Goal: Navigation & Orientation: Find specific page/section

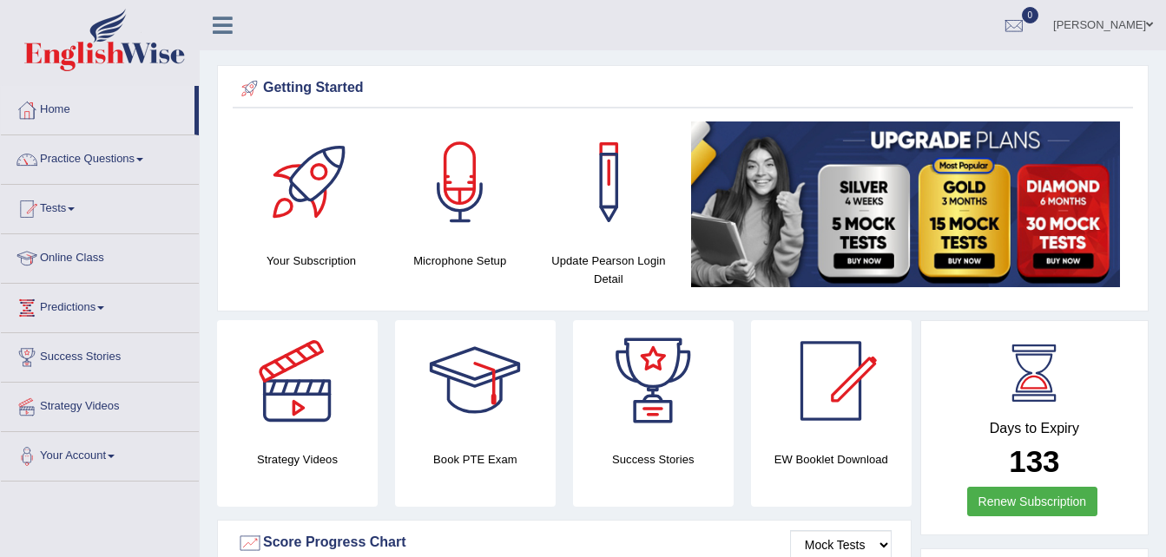
click at [55, 108] on link "Home" at bounding box center [98, 107] width 194 height 43
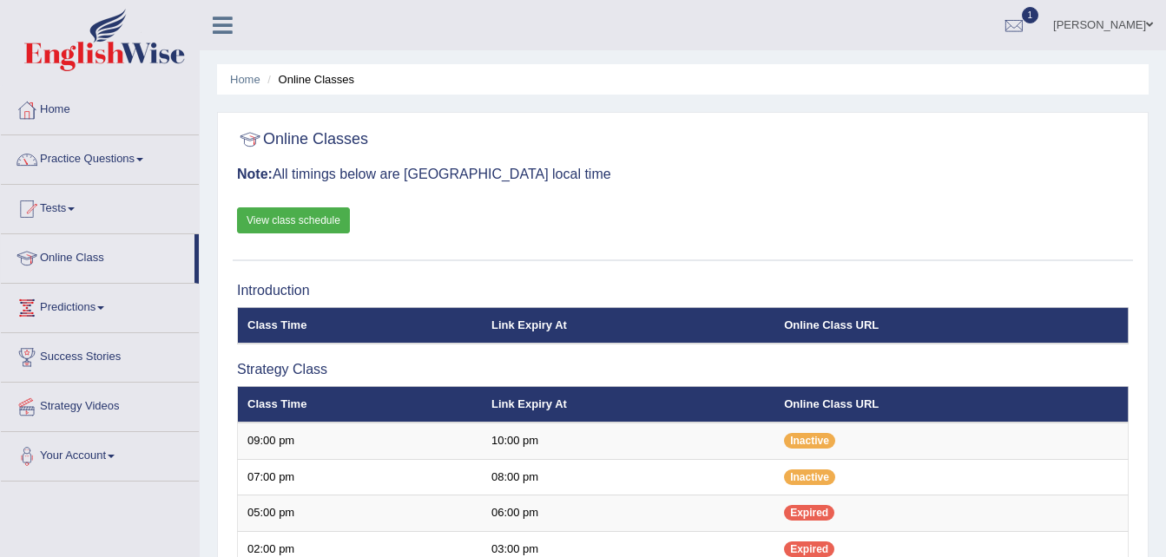
click at [75, 253] on link "Online Class" at bounding box center [98, 255] width 194 height 43
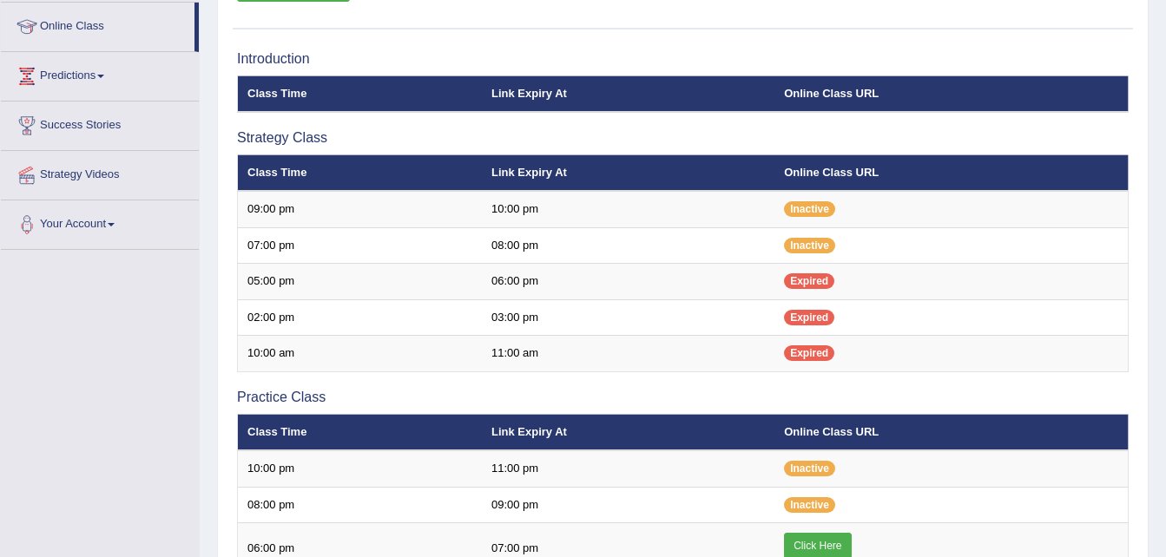
scroll to position [223, 0]
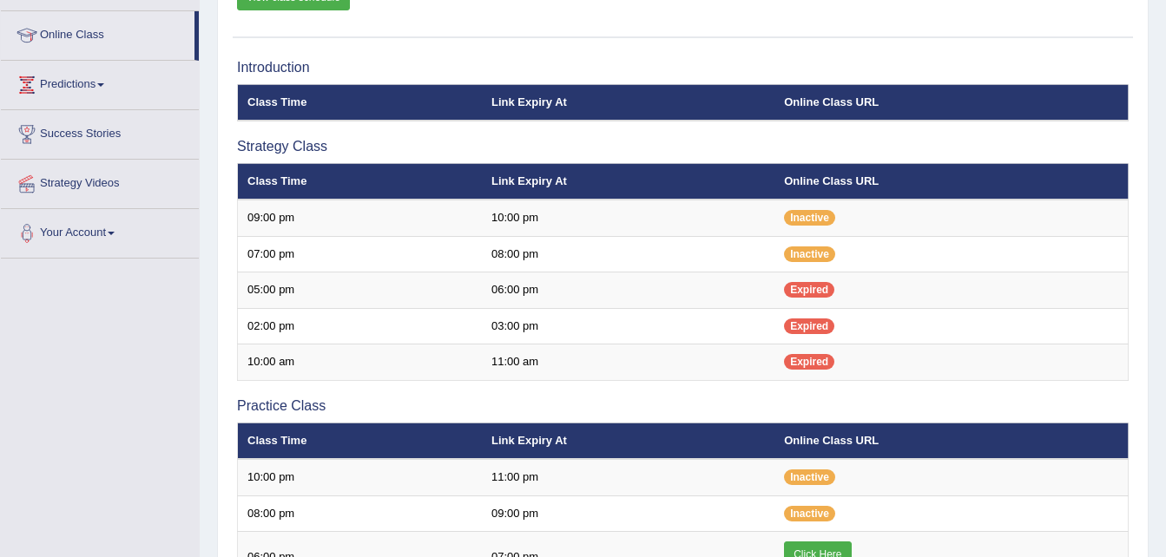
click at [971, 45] on div "Online Classes Note: All timings below are Melbourne local time View class sche…" at bounding box center [682, 406] width 931 height 1035
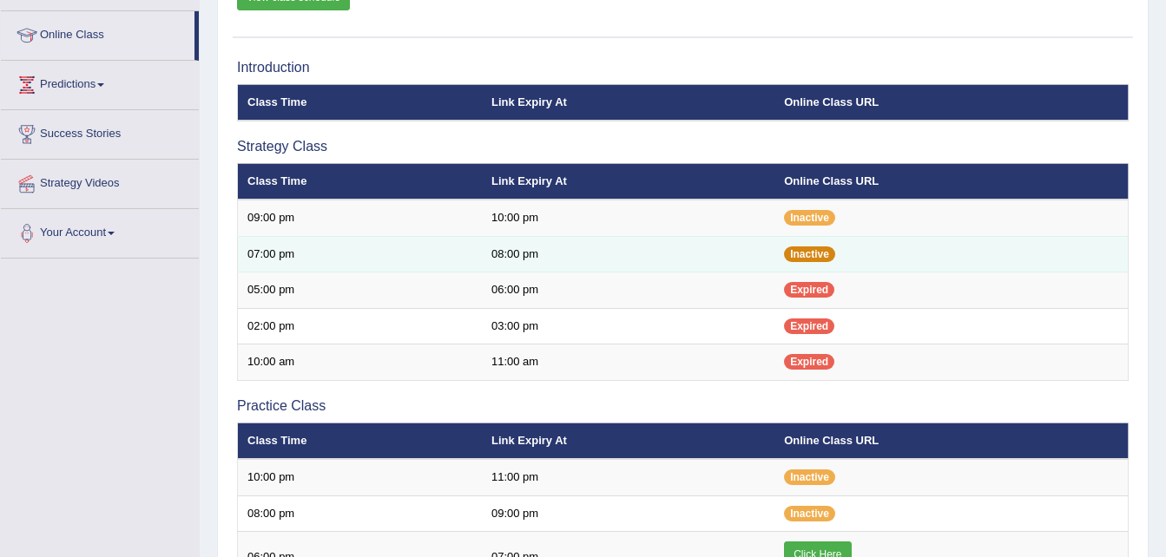
click at [806, 248] on span "Inactive" at bounding box center [809, 254] width 51 height 16
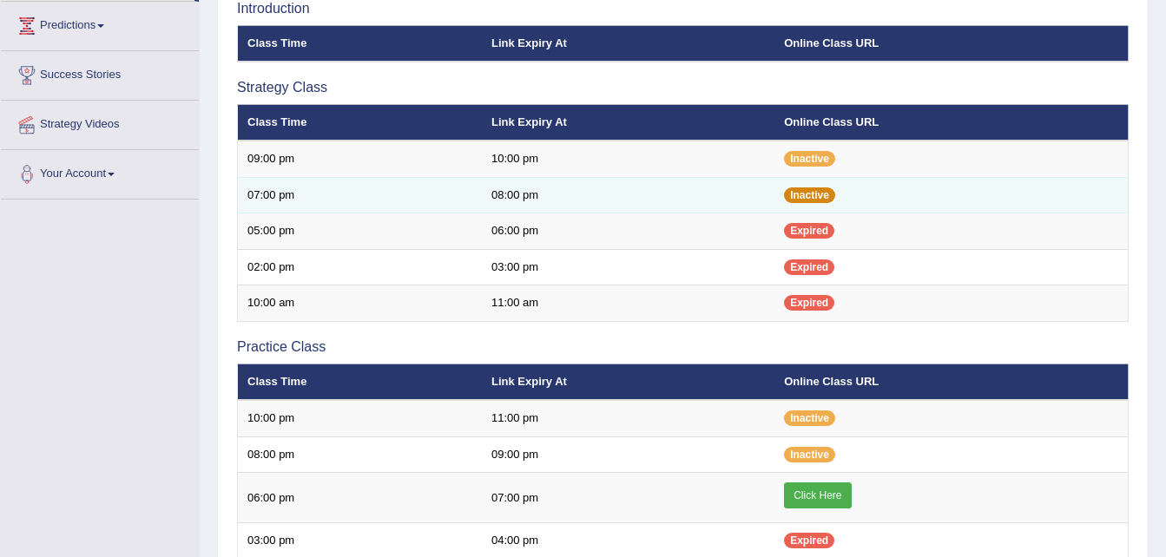
scroll to position [283, 0]
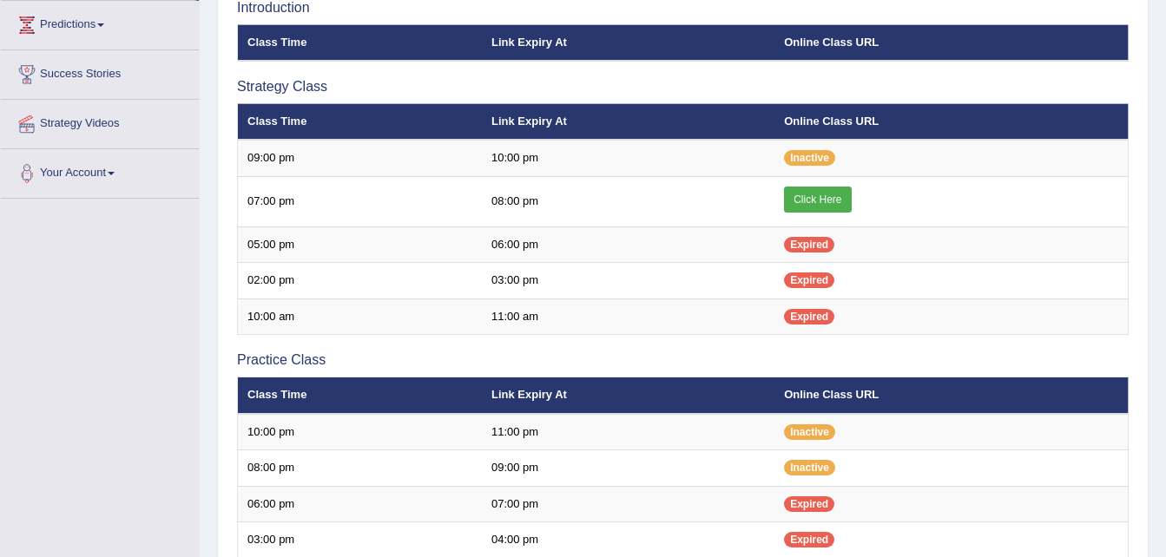
scroll to position [283, 0]
click at [1153, 504] on div "Home Online Classes Online Classes Note: All timings below are [GEOGRAPHIC_DATA…" at bounding box center [683, 297] width 966 height 1160
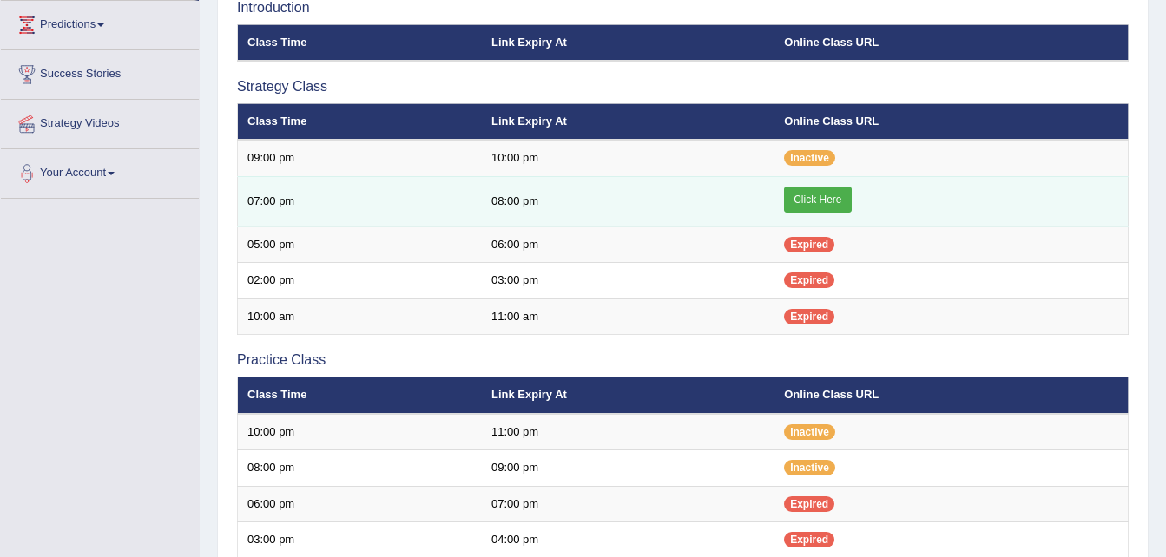
click at [815, 208] on link "Click Here" at bounding box center [817, 200] width 67 height 26
